Goal: Check status: Check status

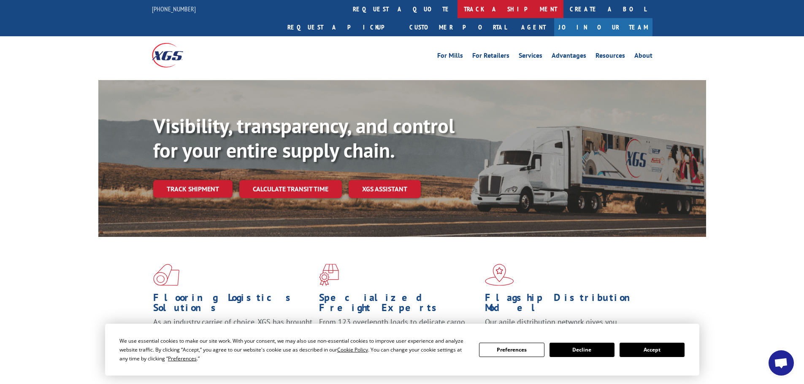
click at [457, 8] on link "track a shipment" at bounding box center [510, 9] width 106 height 18
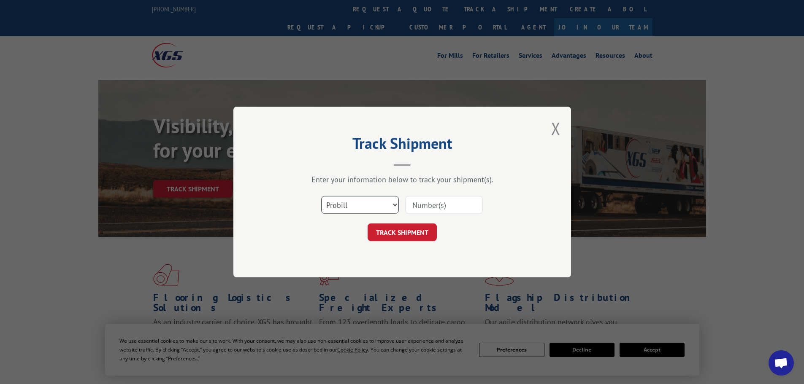
click at [358, 208] on select "Select category... Probill BOL PO" at bounding box center [360, 205] width 78 height 18
select select "po"
click at [321, 196] on select "Select category... Probill BOL PO" at bounding box center [360, 205] width 78 height 18
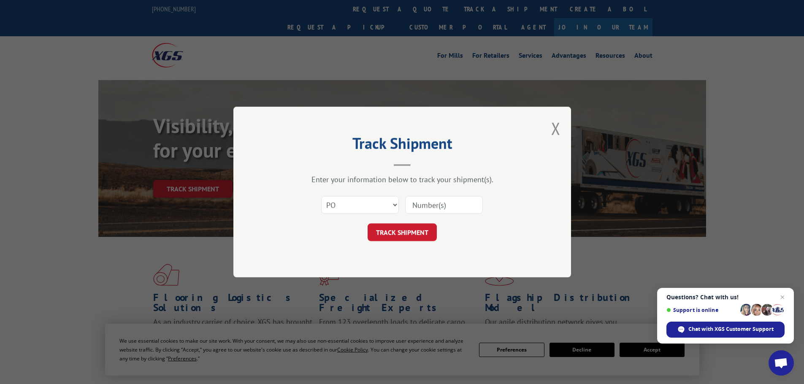
click at [420, 206] on input at bounding box center [444, 205] width 78 height 18
paste input "09523878"
type input "09523878"
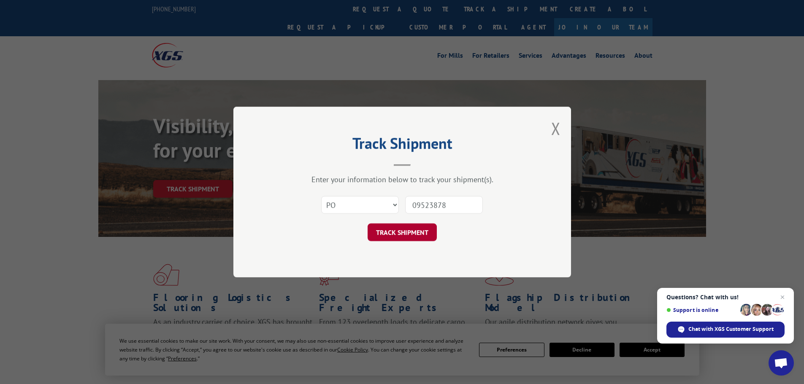
click at [416, 237] on button "TRACK SHIPMENT" at bounding box center [402, 233] width 69 height 18
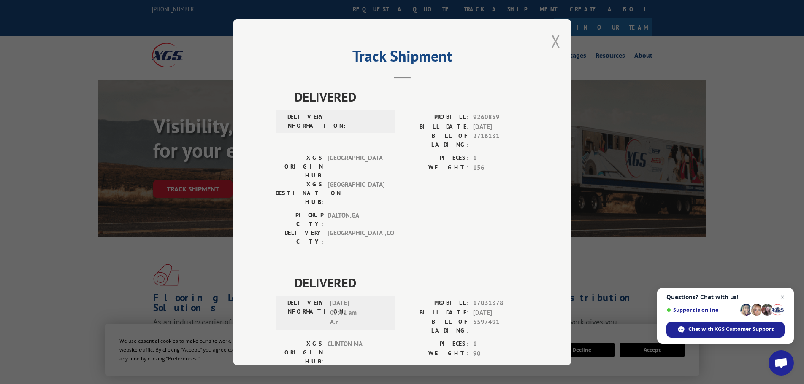
click at [552, 39] on button "Close modal" at bounding box center [555, 41] width 9 height 22
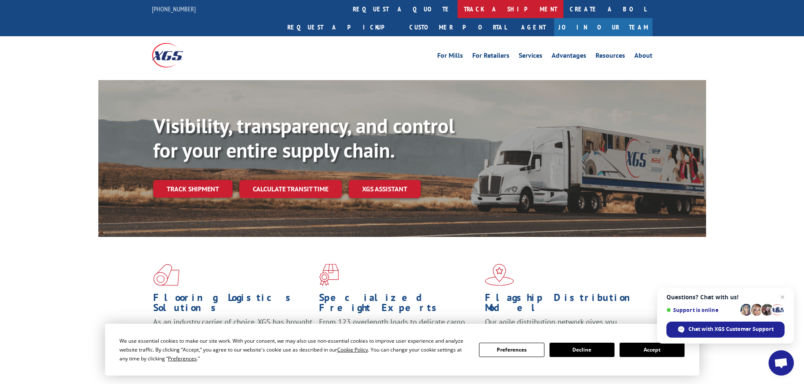
click at [457, 8] on link "track a shipment" at bounding box center [510, 9] width 106 height 18
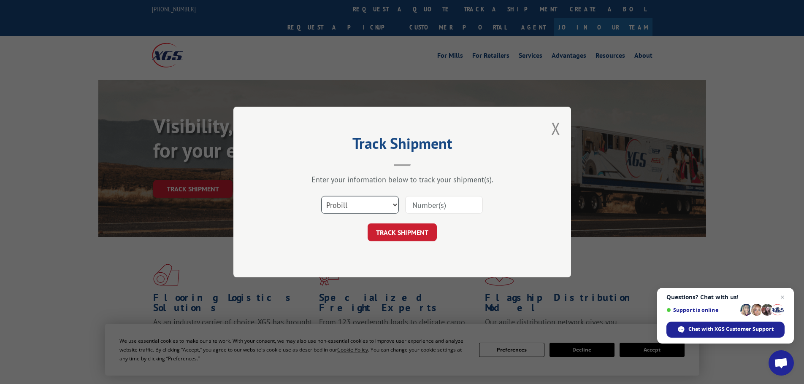
drag, startPoint x: 353, startPoint y: 204, endPoint x: 353, endPoint y: 209, distance: 5.5
click at [353, 205] on select "Select category... Probill BOL PO" at bounding box center [360, 205] width 78 height 18
select select "po"
click at [321, 196] on select "Select category... Probill BOL PO" at bounding box center [360, 205] width 78 height 18
drag, startPoint x: 444, startPoint y: 197, endPoint x: 431, endPoint y: 203, distance: 14.5
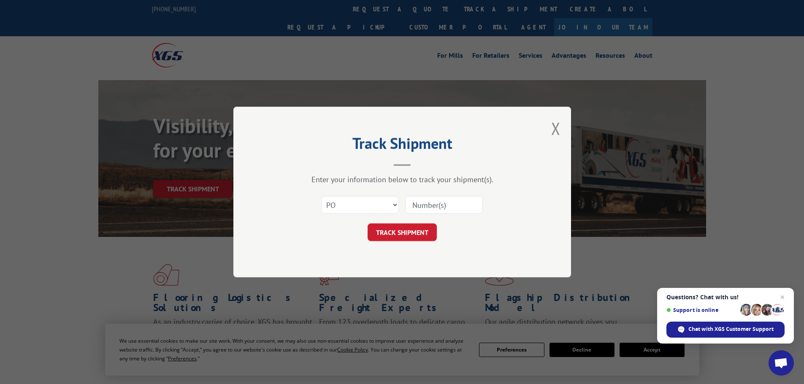
click at [444, 197] on input at bounding box center [444, 205] width 78 height 18
click at [430, 203] on input at bounding box center [444, 205] width 78 height 18
paste input "09523910"
type input "09523910"
click at [430, 230] on button "TRACK SHIPMENT" at bounding box center [402, 233] width 69 height 18
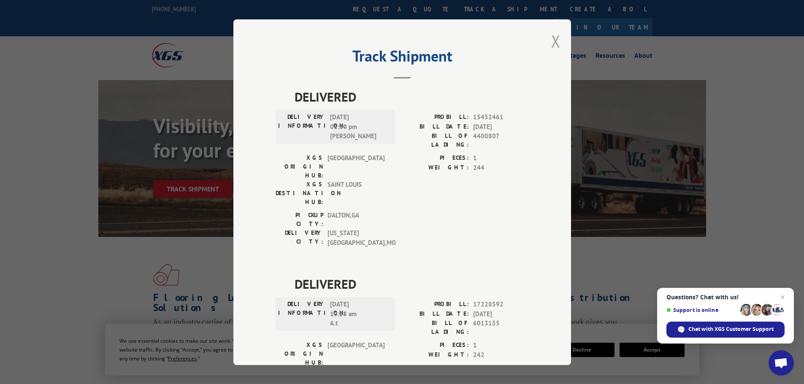
click at [553, 42] on button "Close modal" at bounding box center [555, 41] width 9 height 22
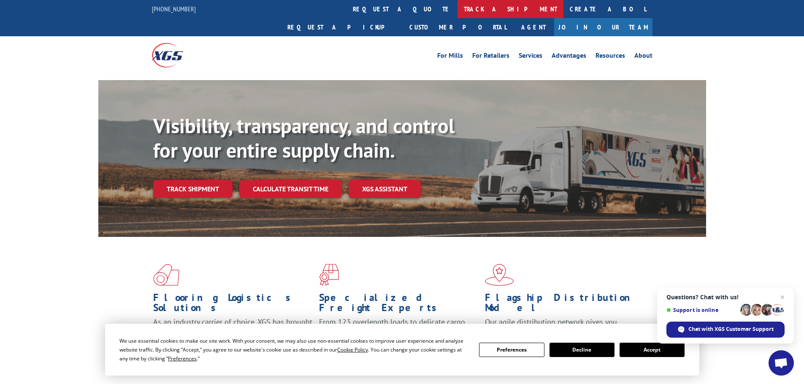
click at [457, 9] on link "track a shipment" at bounding box center [510, 9] width 106 height 18
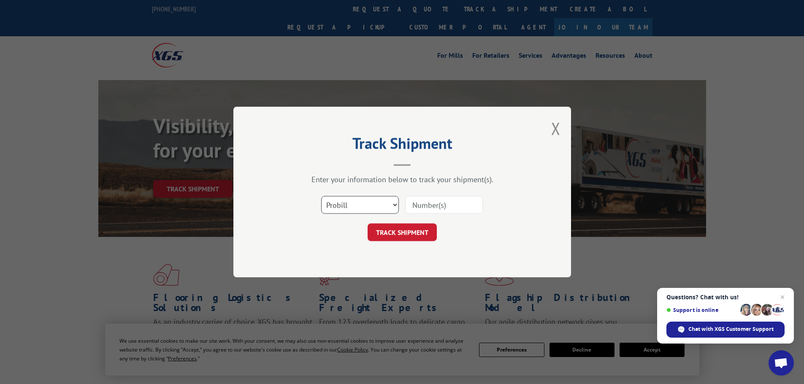
drag, startPoint x: 373, startPoint y: 203, endPoint x: 373, endPoint y: 214, distance: 11.0
click at [373, 203] on select "Select category... Probill BOL PO" at bounding box center [360, 205] width 78 height 18
select select "po"
click at [321, 196] on select "Select category... Probill BOL PO" at bounding box center [360, 205] width 78 height 18
click at [443, 198] on input at bounding box center [444, 205] width 78 height 18
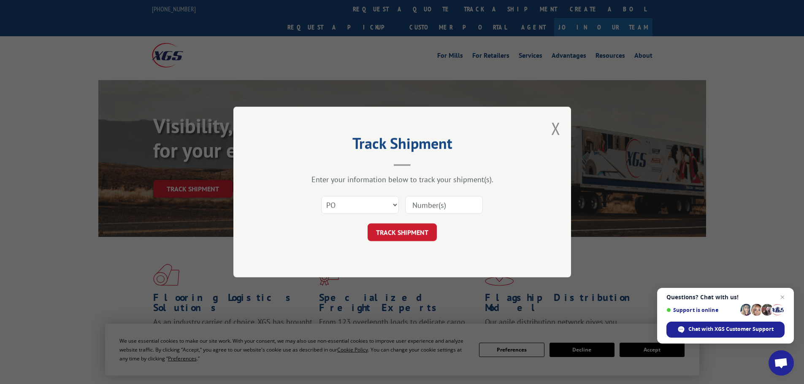
click at [437, 205] on input at bounding box center [444, 205] width 78 height 18
paste input "09524021"
type input "09524021"
click at [422, 231] on button "TRACK SHIPMENT" at bounding box center [402, 233] width 69 height 18
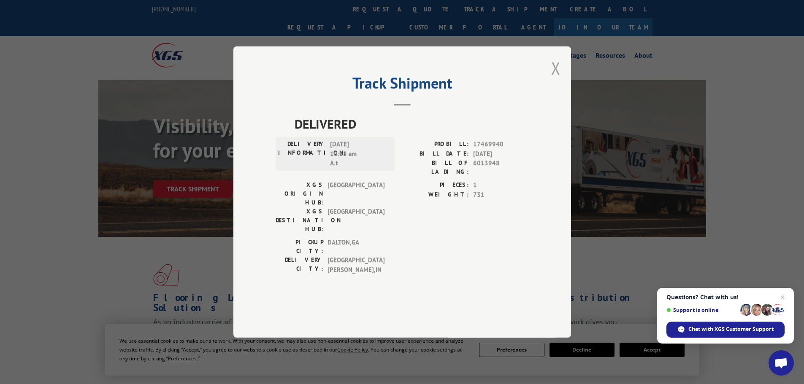
click at [558, 79] on button "Close modal" at bounding box center [555, 68] width 9 height 22
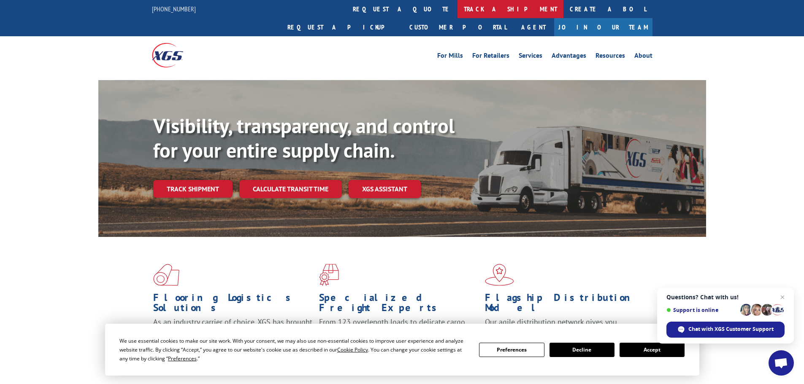
click at [457, 9] on link "track a shipment" at bounding box center [510, 9] width 106 height 18
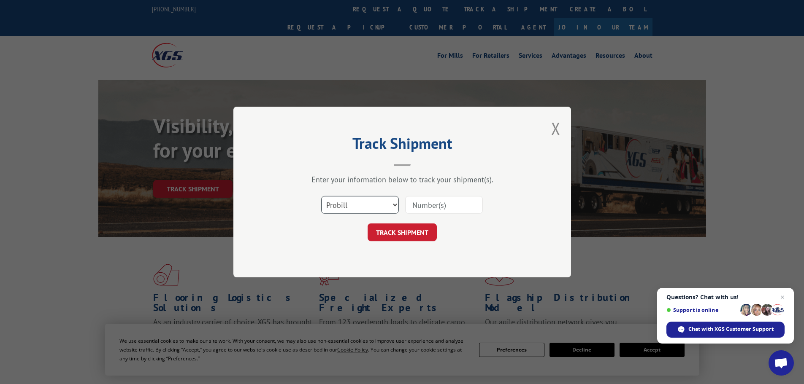
click at [370, 206] on select "Select category... Probill BOL PO" at bounding box center [360, 205] width 78 height 18
select select "po"
click at [321, 196] on select "Select category... Probill BOL PO" at bounding box center [360, 205] width 78 height 18
click at [428, 204] on input at bounding box center [444, 205] width 78 height 18
paste input "09523910"
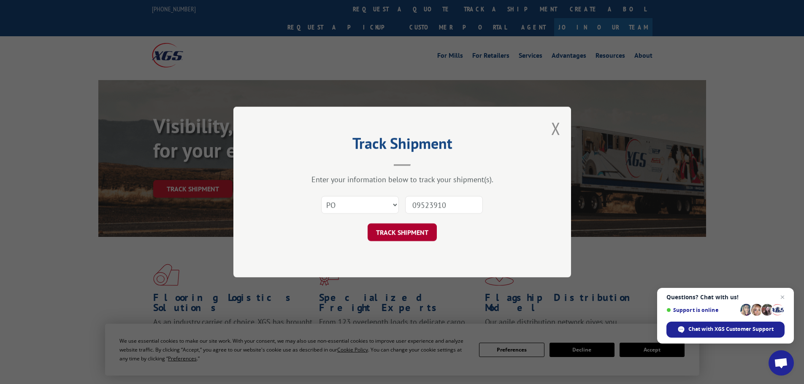
type input "09523910"
click at [422, 234] on button "TRACK SHIPMENT" at bounding box center [402, 233] width 69 height 18
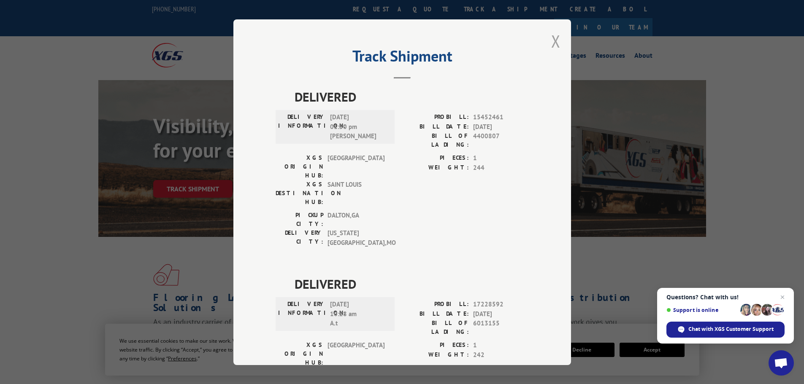
click at [552, 41] on button "Close modal" at bounding box center [555, 41] width 9 height 22
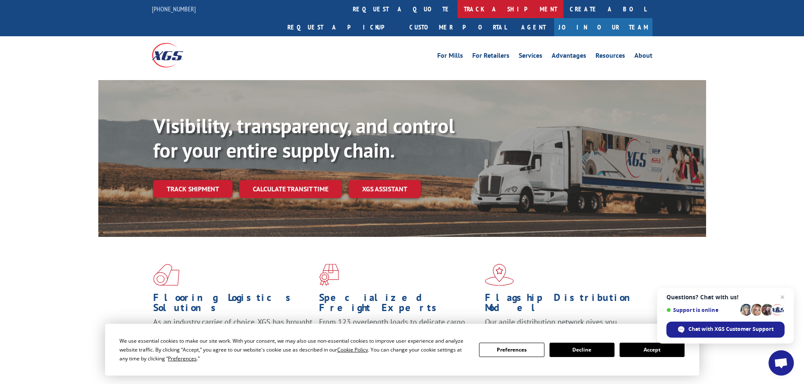
click at [457, 12] on link "track a shipment" at bounding box center [510, 9] width 106 height 18
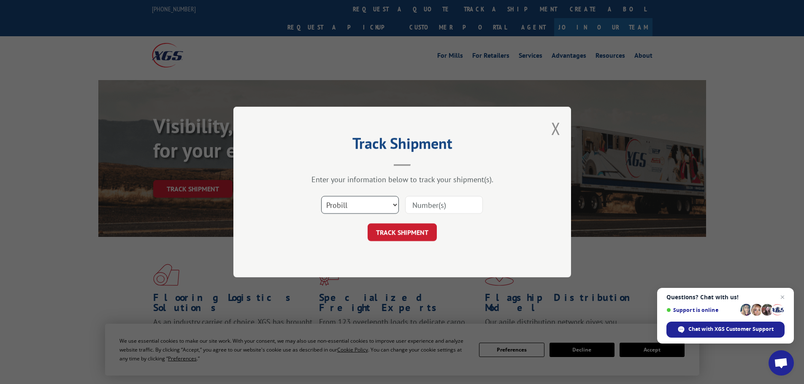
click at [356, 208] on select "Select category... Probill BOL PO" at bounding box center [360, 205] width 78 height 18
select select "po"
click at [321, 196] on select "Select category... Probill BOL PO" at bounding box center [360, 205] width 78 height 18
click at [430, 202] on input at bounding box center [444, 205] width 78 height 18
paste input "09523909"
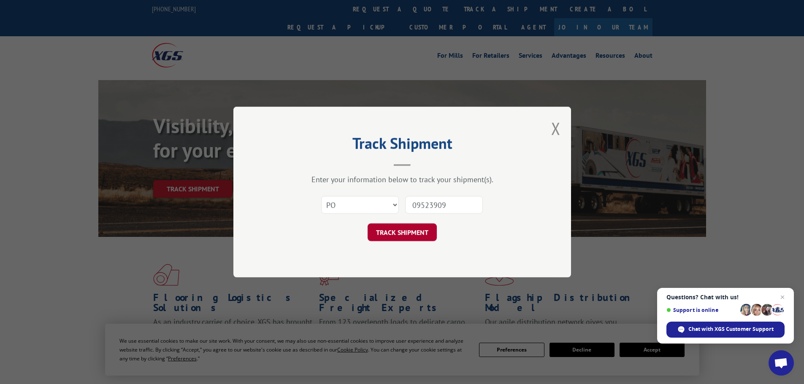
type input "09523909"
click at [421, 233] on button "TRACK SHIPMENT" at bounding box center [402, 233] width 69 height 18
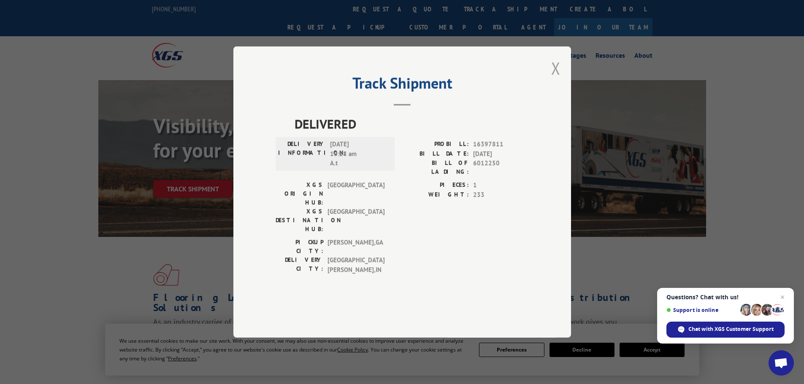
click at [555, 79] on button "Close modal" at bounding box center [555, 68] width 9 height 22
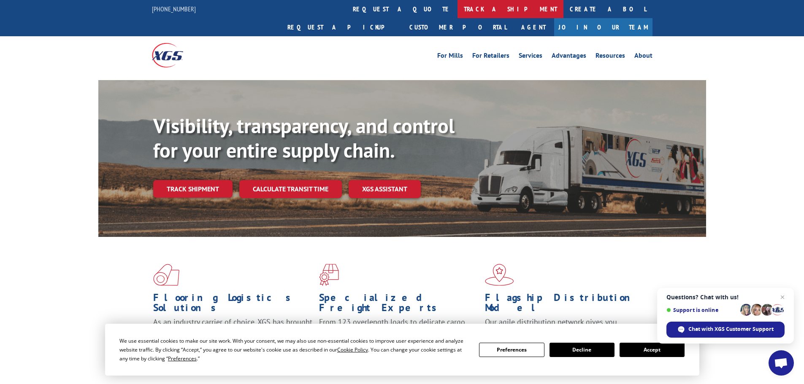
click at [457, 11] on link "track a shipment" at bounding box center [510, 9] width 106 height 18
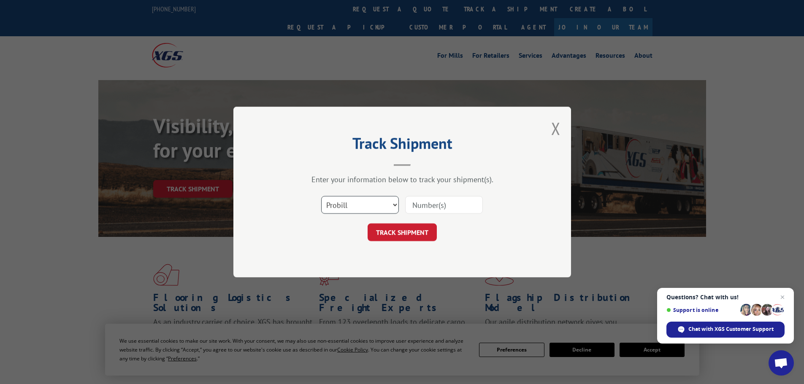
drag, startPoint x: 354, startPoint y: 203, endPoint x: 354, endPoint y: 213, distance: 10.1
click at [354, 207] on select "Select category... Probill BOL PO" at bounding box center [360, 205] width 78 height 18
select select "po"
click at [321, 196] on select "Select category... Probill BOL PO" at bounding box center [360, 205] width 78 height 18
click at [432, 208] on input at bounding box center [444, 205] width 78 height 18
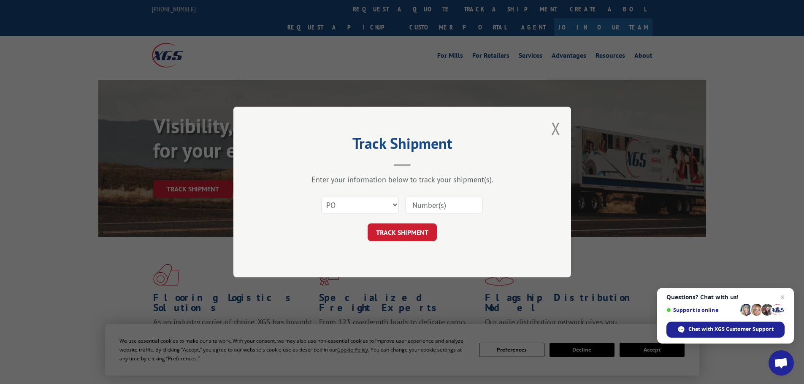
click at [428, 206] on input at bounding box center [444, 205] width 78 height 18
paste input "09524123"
type input "09524123"
click at [411, 239] on button "TRACK SHIPMENT" at bounding box center [402, 233] width 69 height 18
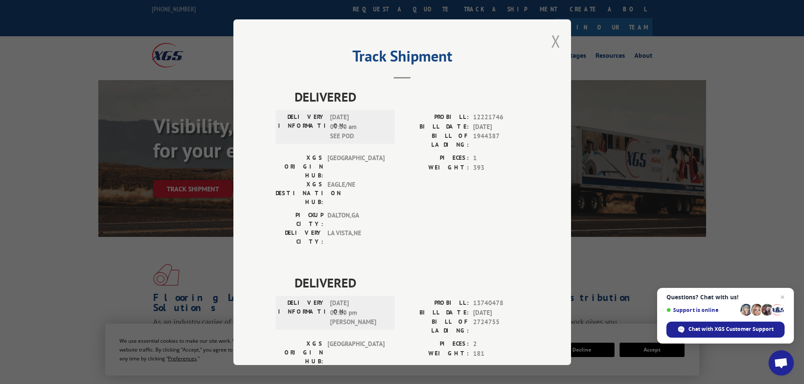
click at [552, 40] on button "Close modal" at bounding box center [555, 41] width 9 height 22
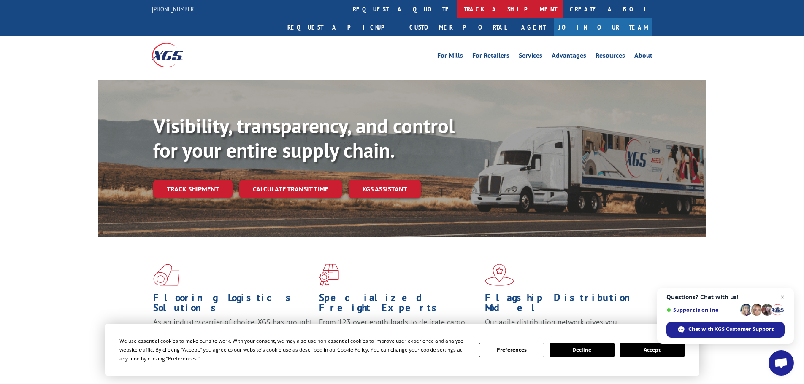
click at [457, 10] on link "track a shipment" at bounding box center [510, 9] width 106 height 18
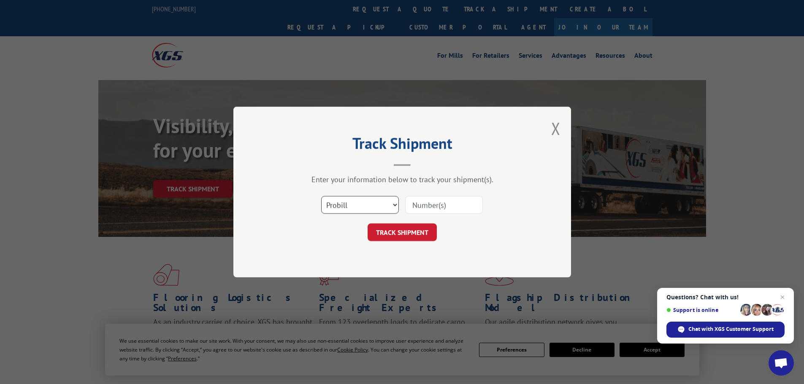
click at [358, 206] on select "Select category... Probill BOL PO" at bounding box center [360, 205] width 78 height 18
select select "po"
click at [321, 196] on select "Select category... Probill BOL PO" at bounding box center [360, 205] width 78 height 18
click at [431, 204] on input at bounding box center [444, 205] width 78 height 18
paste input "09524202"
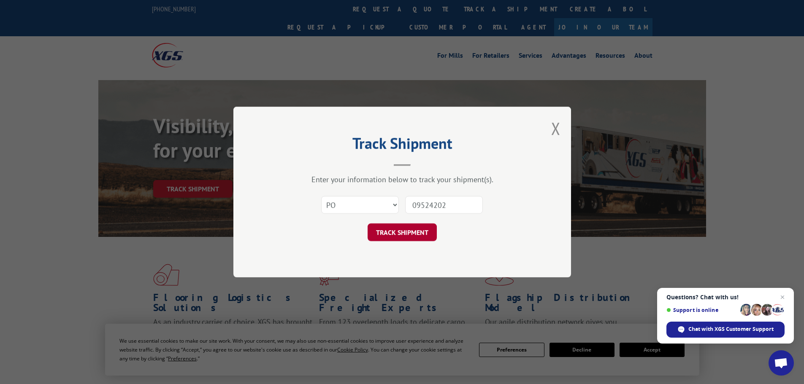
type input "09524202"
click at [416, 239] on button "TRACK SHIPMENT" at bounding box center [402, 233] width 69 height 18
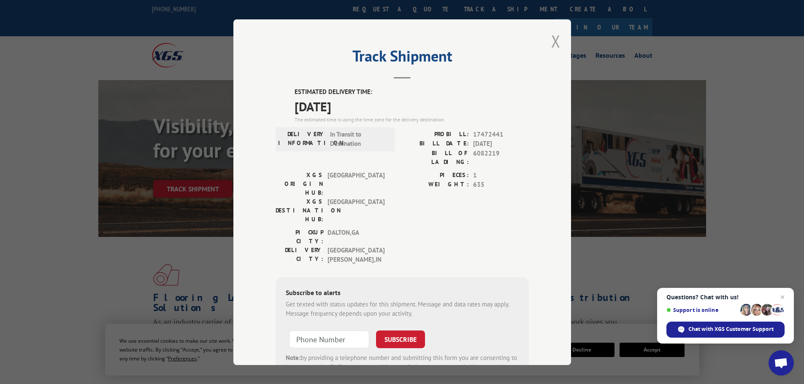
click at [554, 42] on button "Close modal" at bounding box center [555, 41] width 9 height 22
